Goal: Information Seeking & Learning: Check status

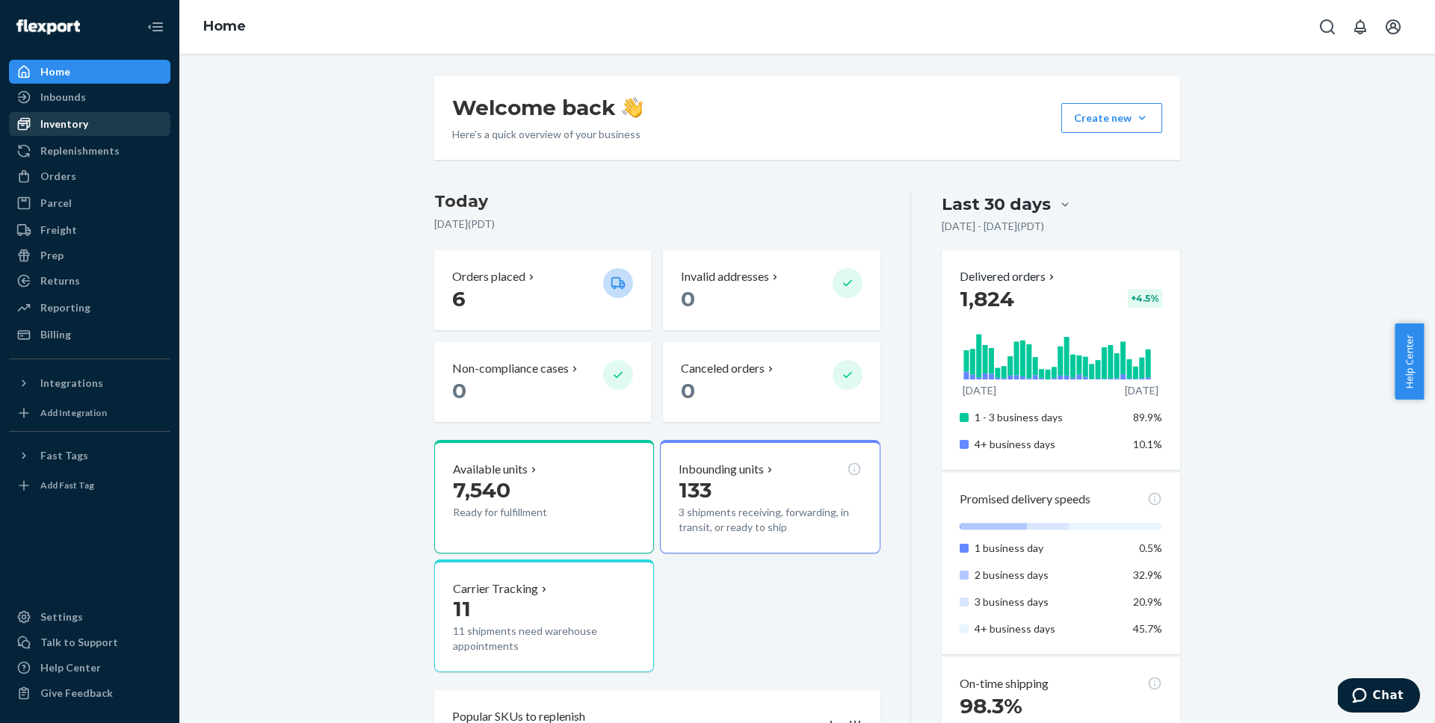
click at [81, 130] on div "Inventory" at bounding box center [64, 124] width 48 height 15
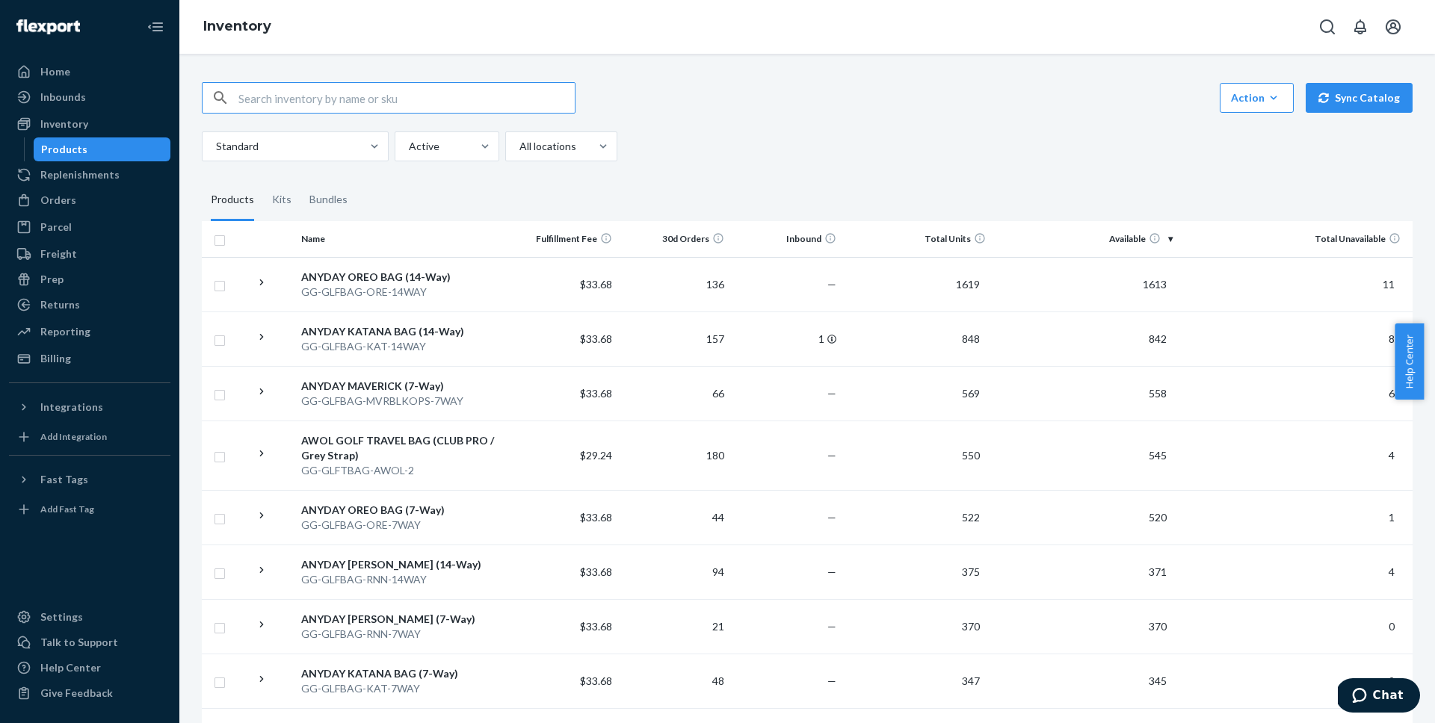
click at [942, 237] on th "Total Units" at bounding box center [916, 239] width 149 height 36
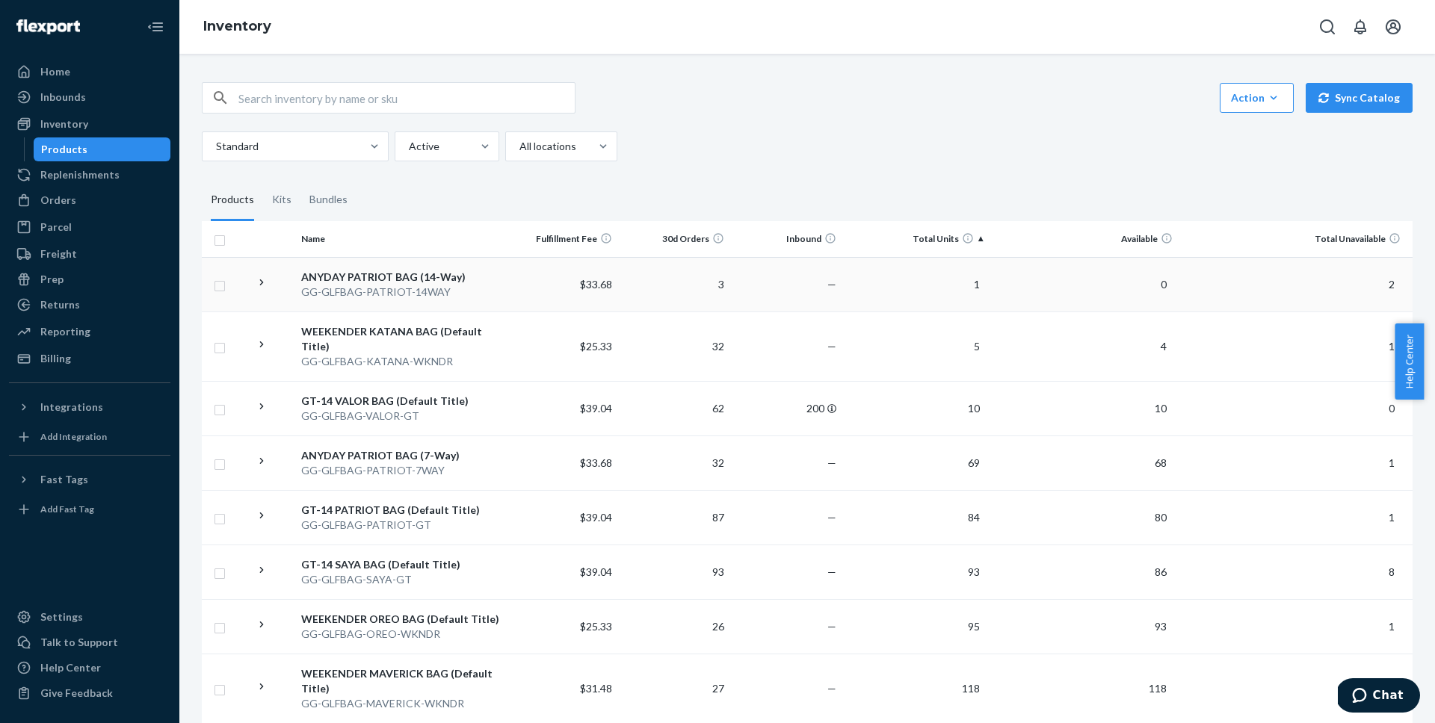
click at [428, 278] on div "ANYDAY PATRIOT BAG (14-Way)" at bounding box center [400, 277] width 198 height 15
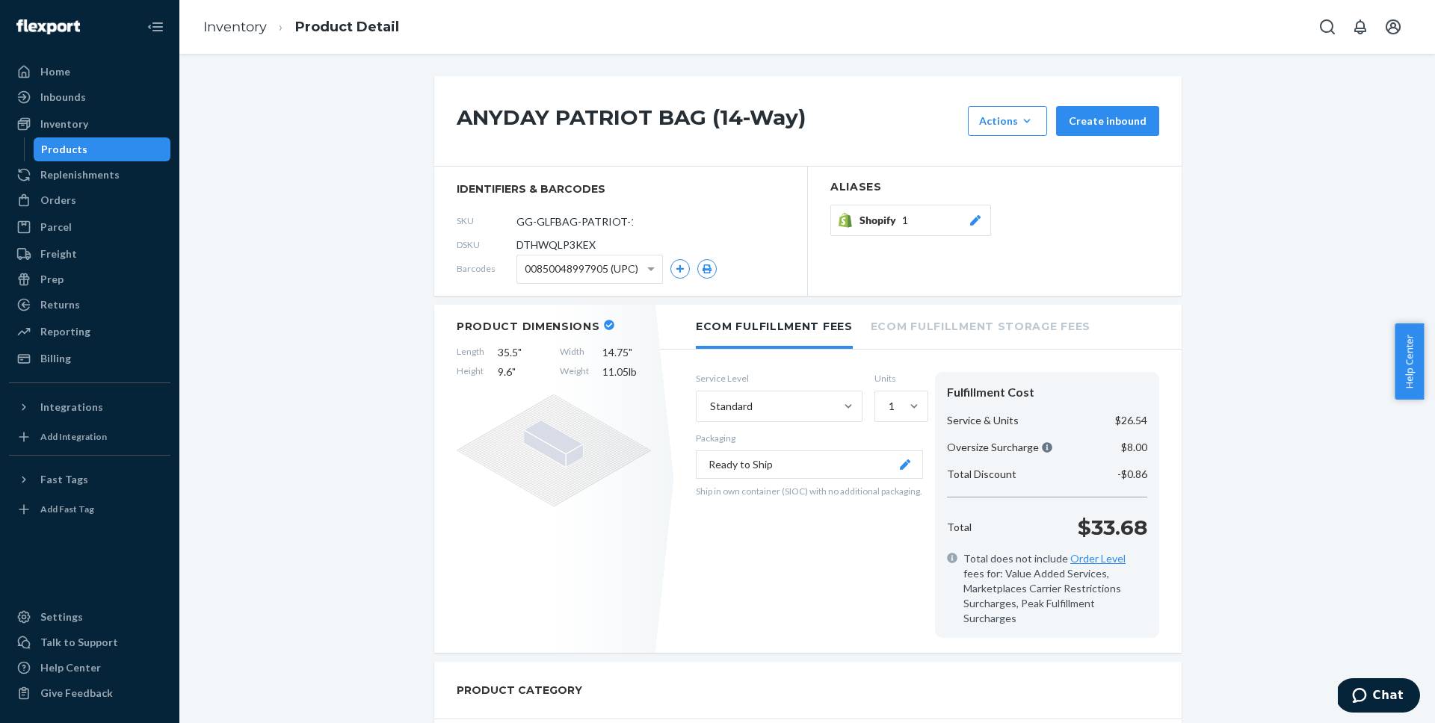
click at [561, 245] on span "DTHWQLP3KEX" at bounding box center [555, 245] width 79 height 15
copy span "DTHWQLP3KEX"
